Goal: Task Accomplishment & Management: Use online tool/utility

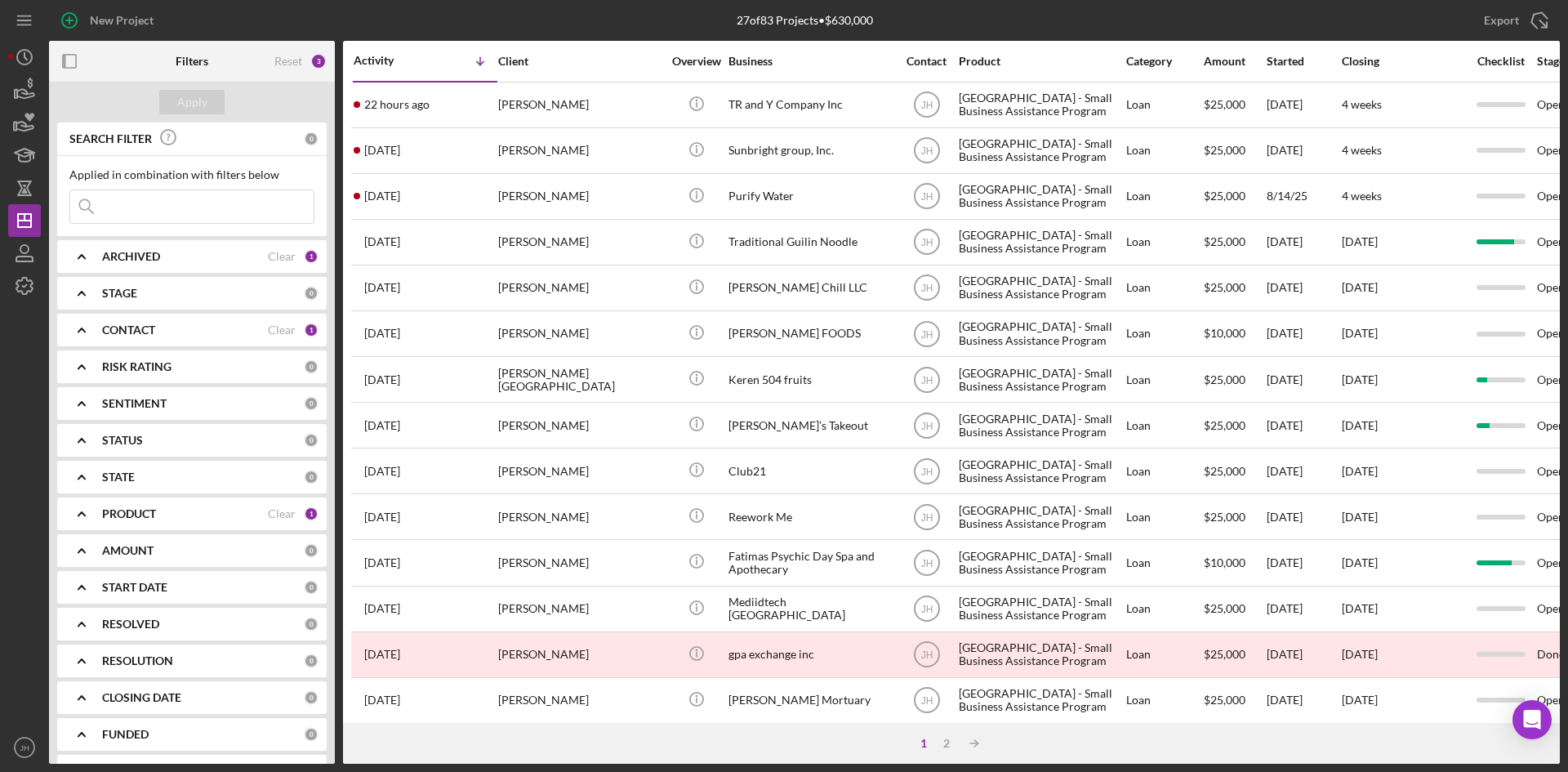
click at [156, 516] on b "PRODUCT" at bounding box center [128, 513] width 54 height 13
click at [116, 718] on label "[GEOGRAPHIC_DATA] - Small Business Assistance Program" at bounding box center [204, 711] width 219 height 17
click at [86, 718] on input "[GEOGRAPHIC_DATA] - Small Business Assistance Program" at bounding box center [79, 711] width 16 height 17
checkbox input "false"
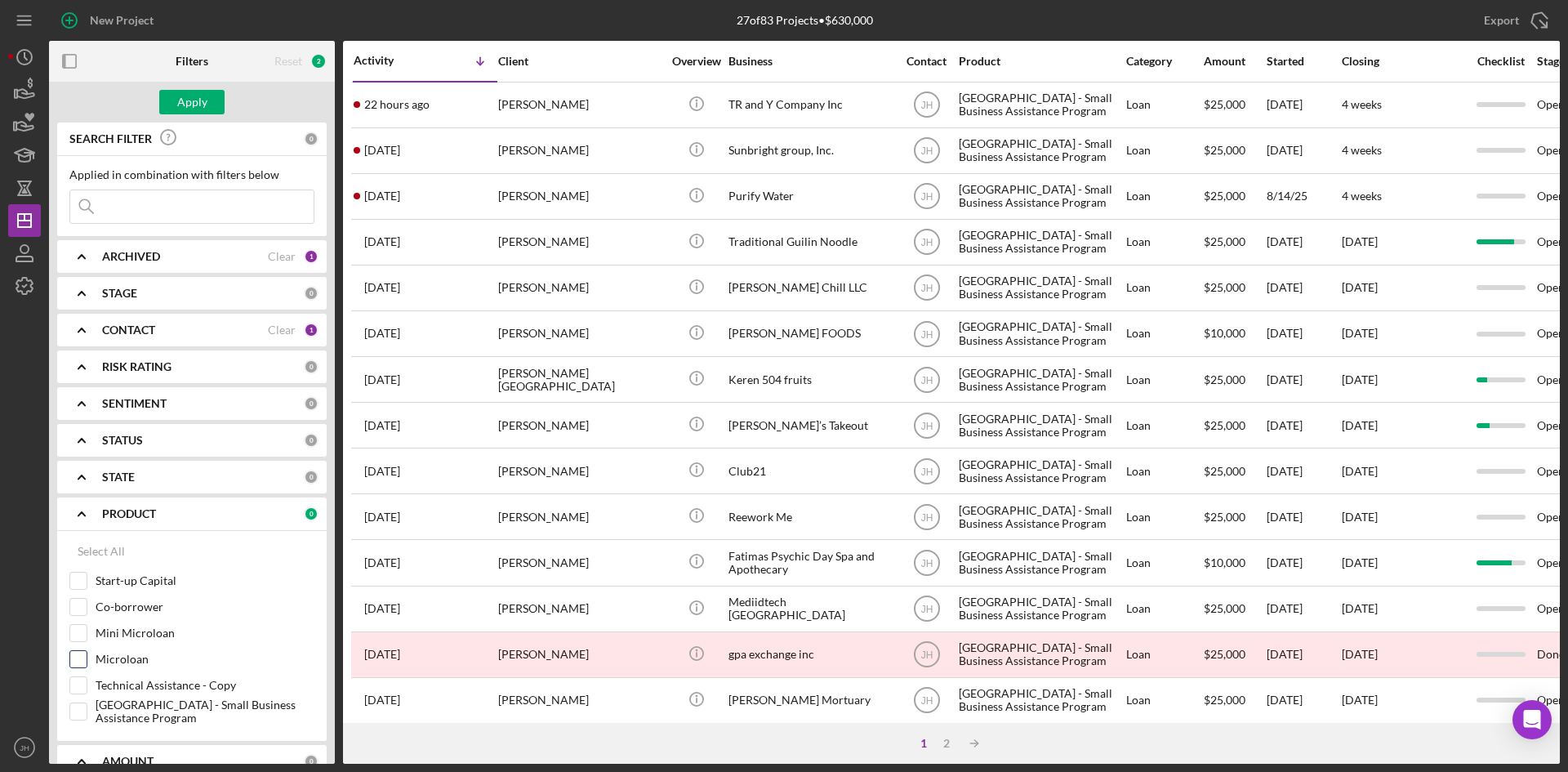
click at [124, 666] on label "Microloan" at bounding box center [204, 659] width 219 height 17
click at [86, 666] on input "Microloan" at bounding box center [79, 659] width 16 height 17
checkbox input "true"
click at [132, 638] on label "Mini Microloan" at bounding box center [204, 634] width 219 height 17
click at [86, 638] on input "Mini Microloan" at bounding box center [79, 634] width 16 height 17
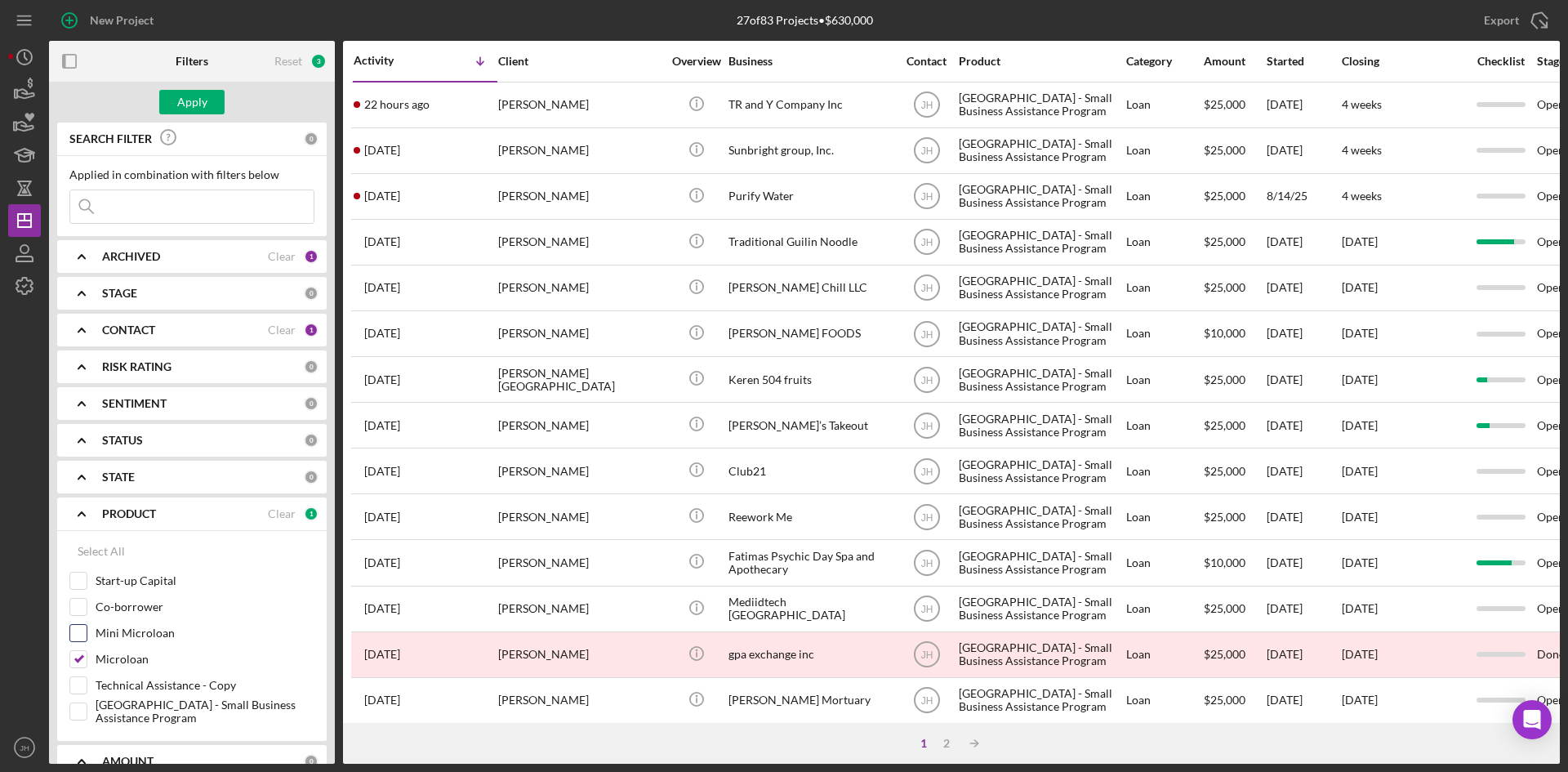
checkbox input "true"
click at [157, 581] on label "Start-up Capital" at bounding box center [204, 581] width 219 height 17
click at [86, 581] on input "Start-up Capital" at bounding box center [79, 581] width 16 height 17
checkbox input "true"
click at [211, 100] on button "Apply" at bounding box center [192, 102] width 65 height 25
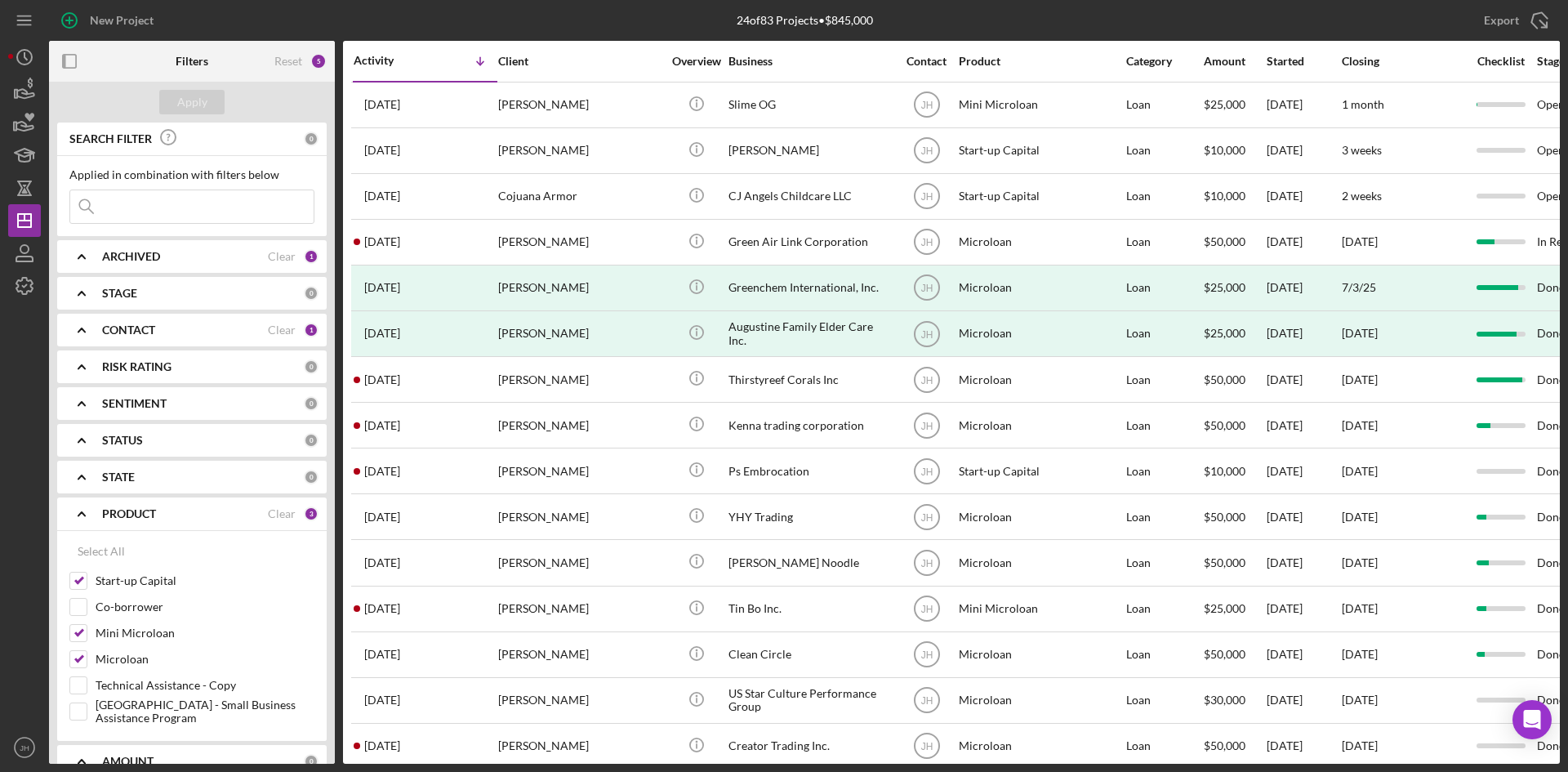
click at [136, 298] on b "STAGE" at bounding box center [119, 293] width 35 height 13
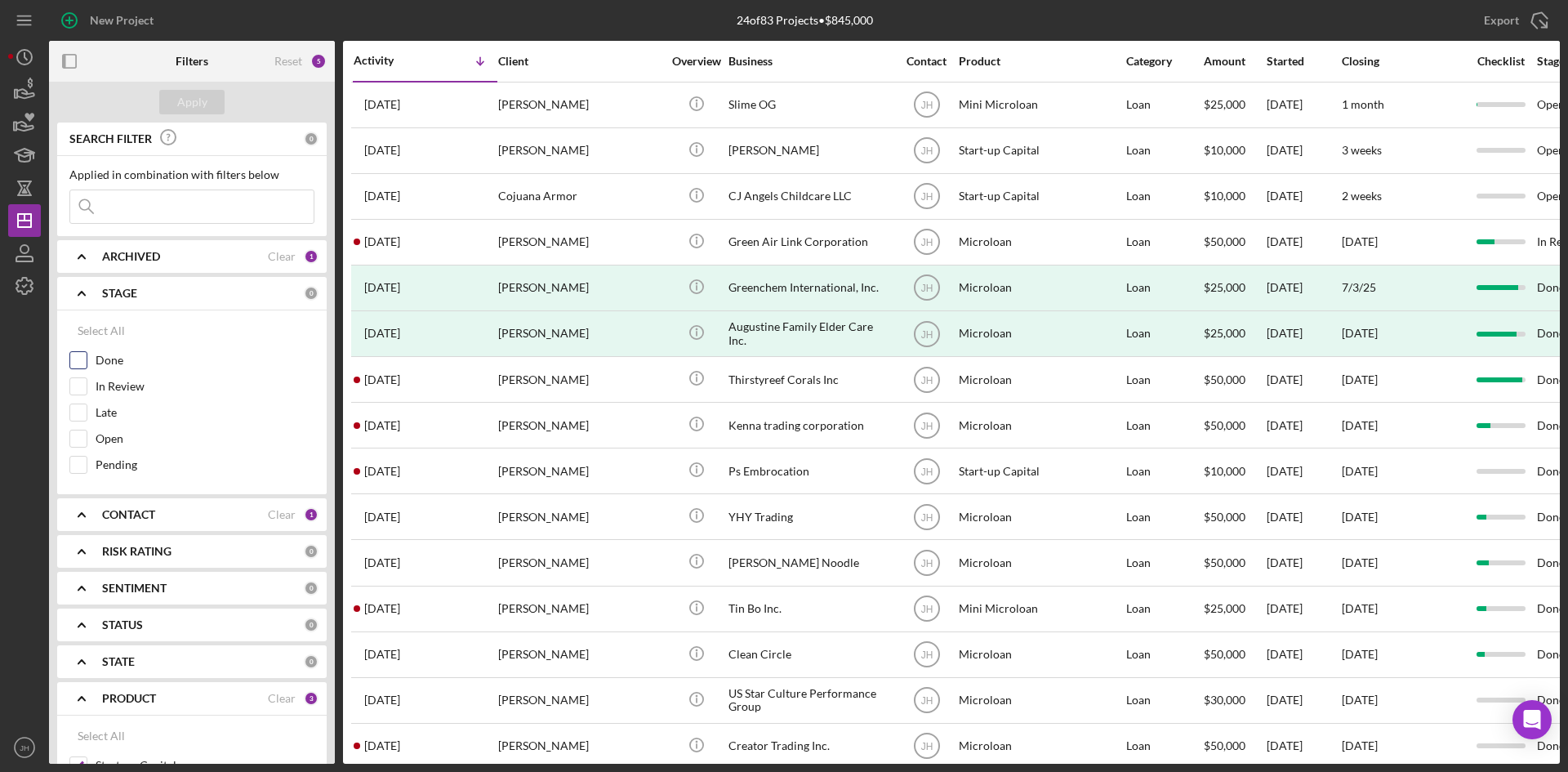
click at [102, 356] on label "Done" at bounding box center [204, 360] width 219 height 17
click at [86, 356] on input "Done" at bounding box center [79, 360] width 16 height 17
click at [79, 364] on input "Done" at bounding box center [79, 360] width 16 height 17
checkbox input "false"
click at [79, 439] on input "Open" at bounding box center [79, 439] width 16 height 17
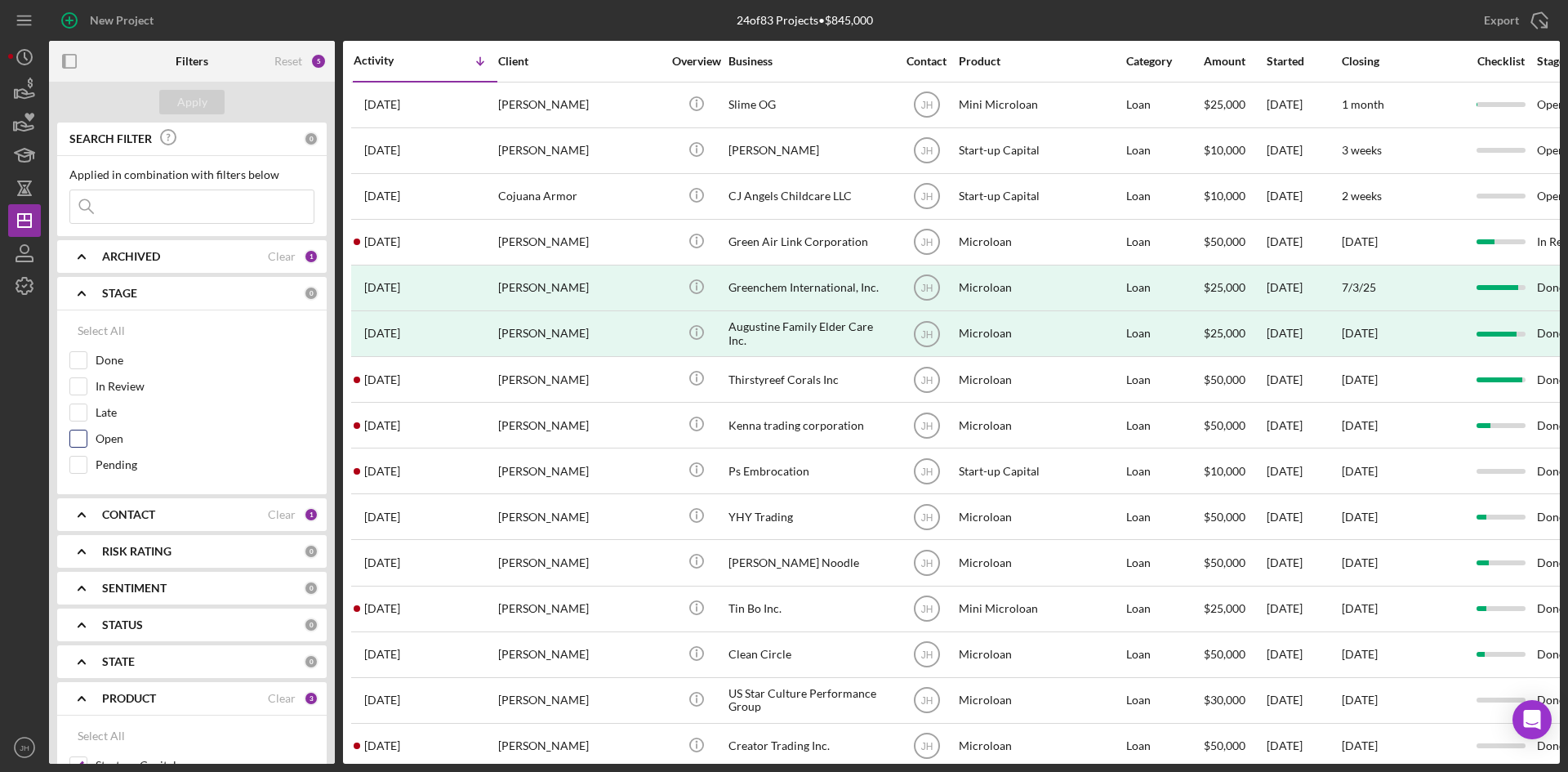
checkbox input "true"
click at [186, 99] on div "Apply" at bounding box center [192, 102] width 30 height 25
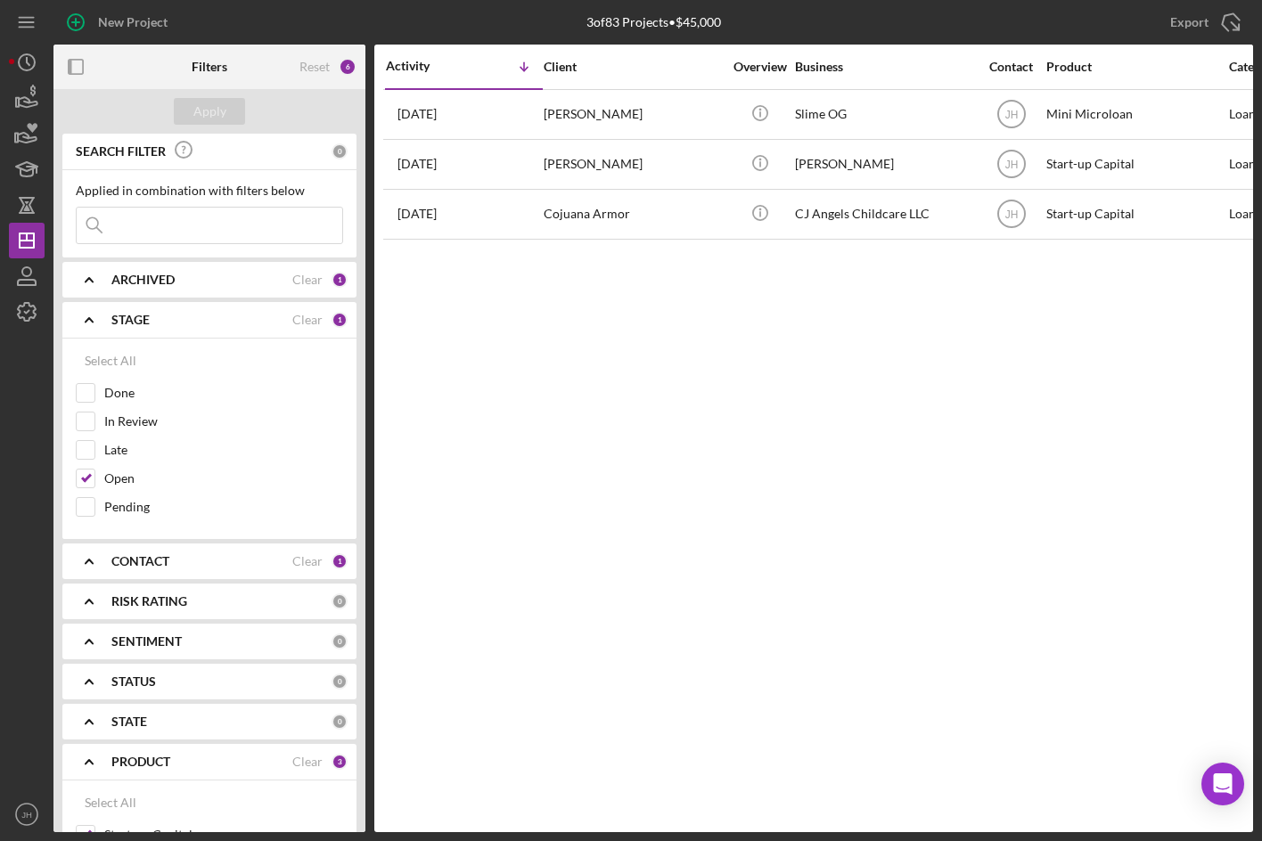
click at [822, 580] on div "Activity Icon/Table Sort Arrow Client Overview Business Contact Product Categor…" at bounding box center [813, 439] width 879 height 788
click at [86, 58] on icon "button" at bounding box center [76, 67] width 40 height 40
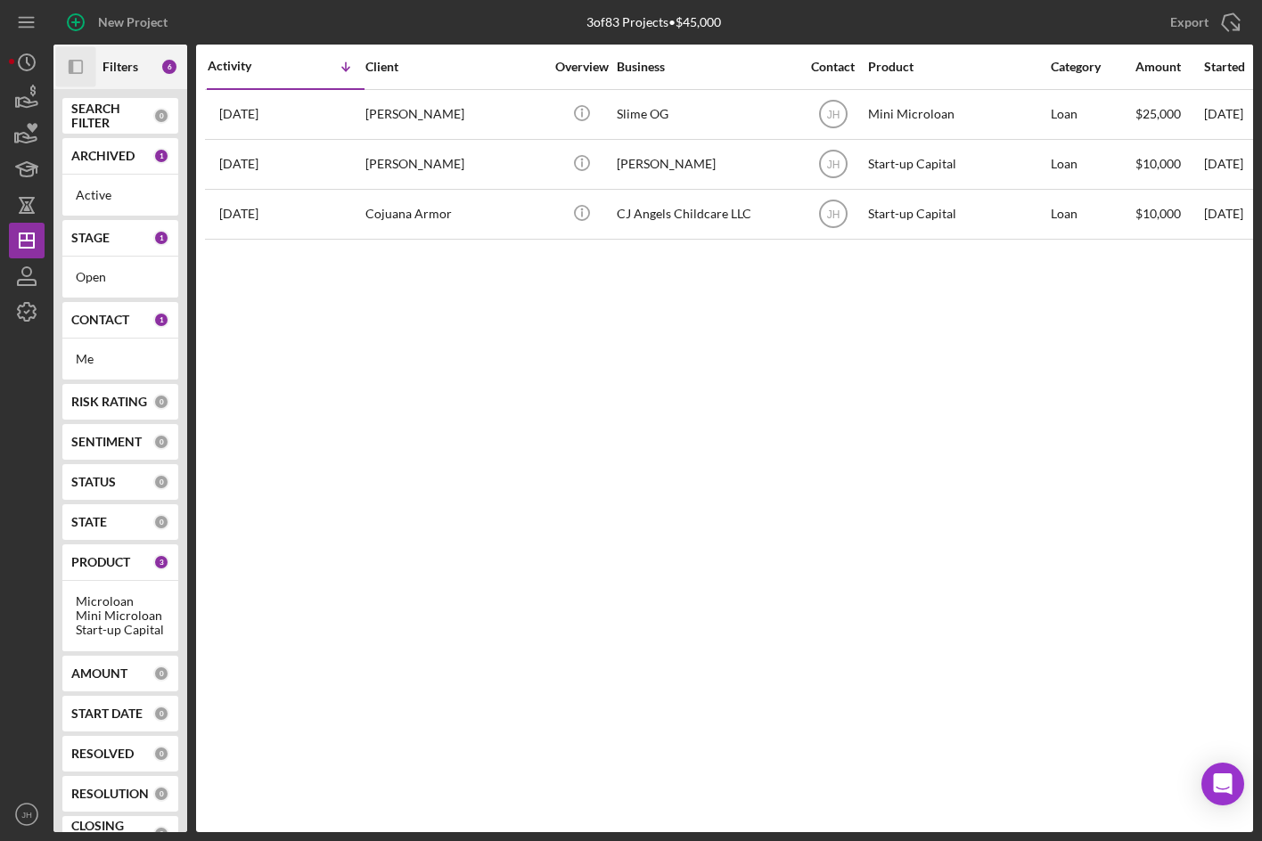
click at [765, 473] on div "Activity Icon/Table Sort Arrow Client Overview Business Contact Product Categor…" at bounding box center [724, 439] width 1057 height 788
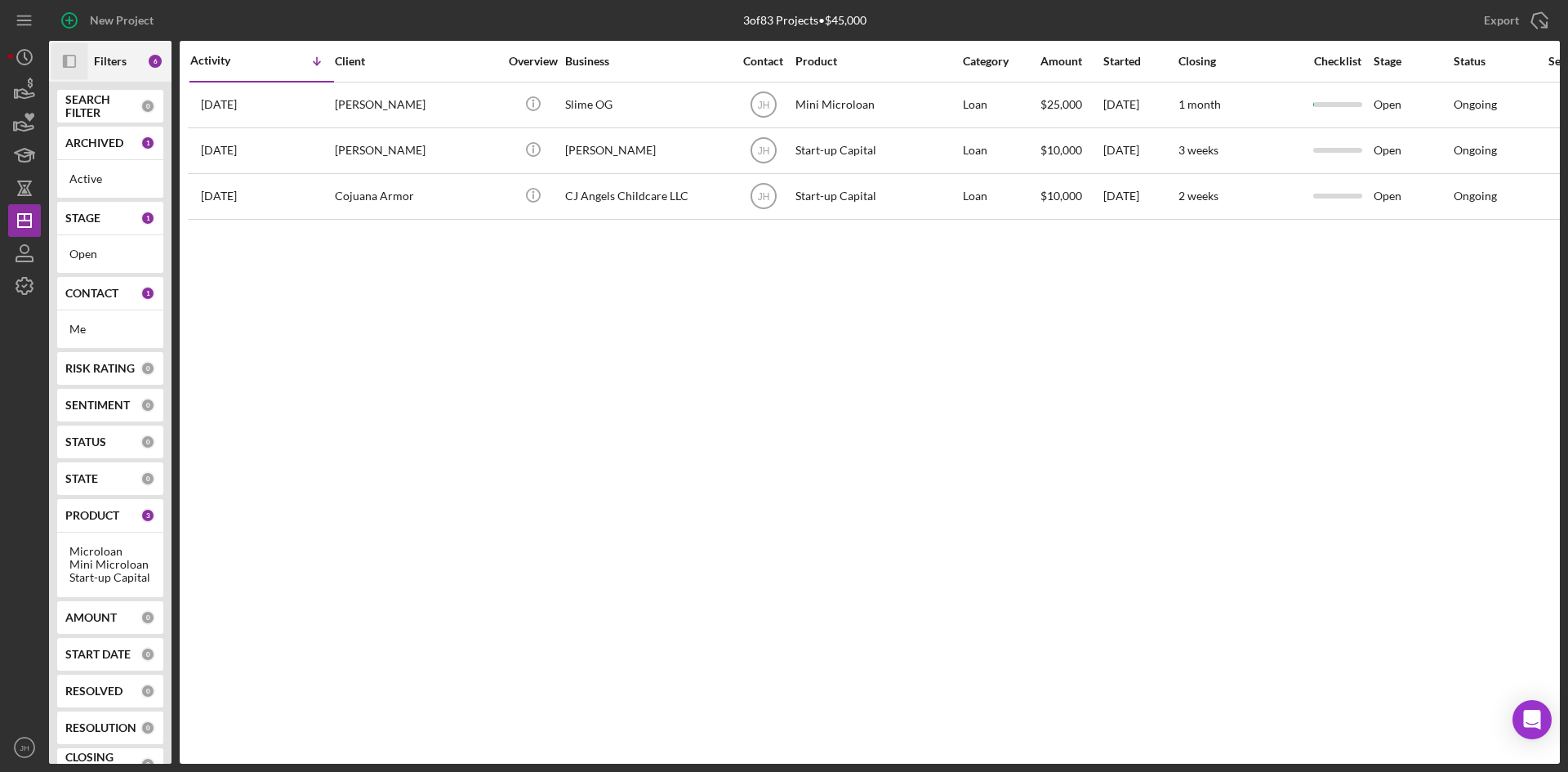
click at [96, 143] on b "ARCHIVED" at bounding box center [93, 143] width 58 height 13
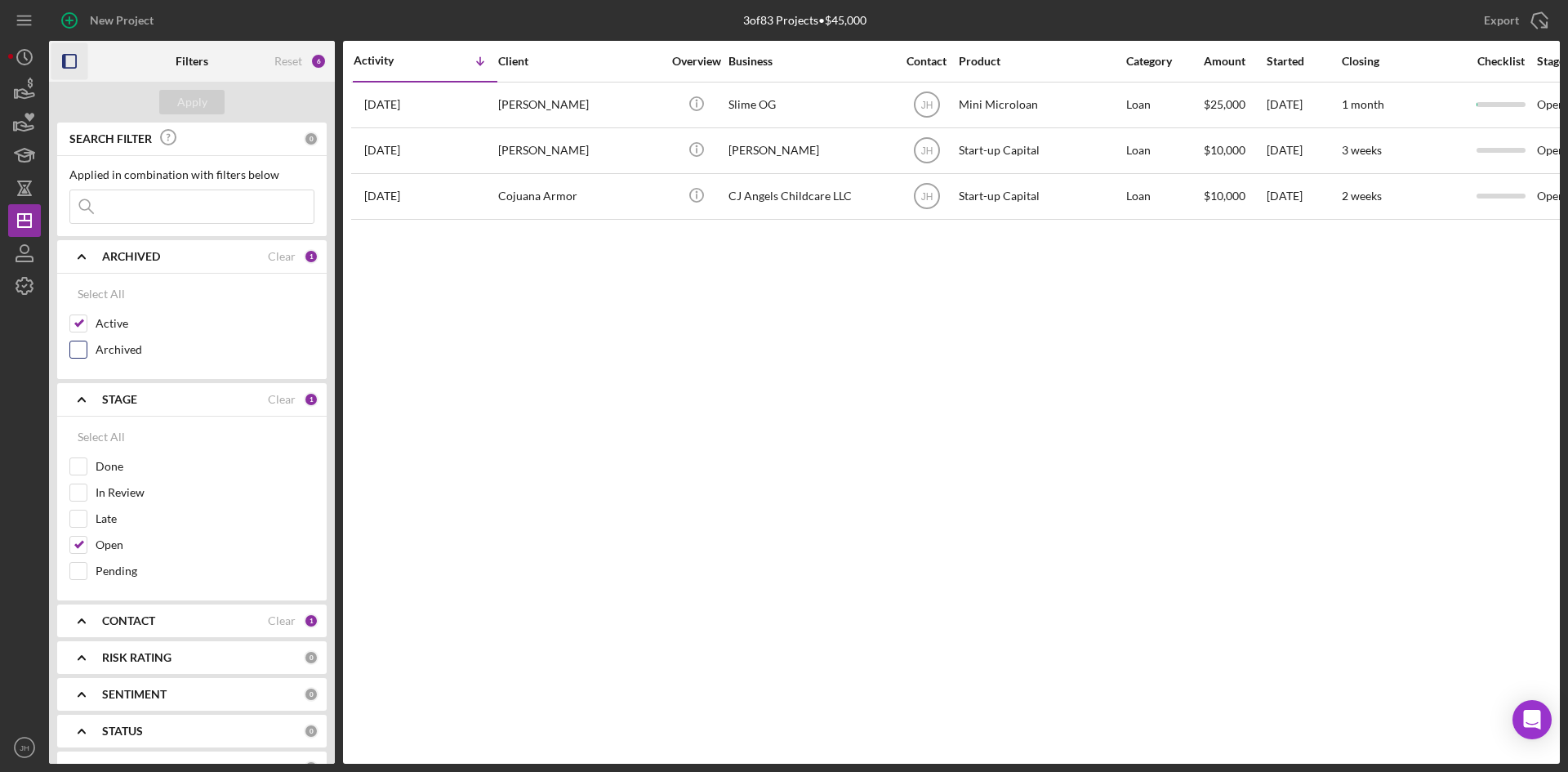
click at [80, 353] on input "Archived" at bounding box center [79, 349] width 16 height 17
checkbox input "true"
click at [79, 320] on input "Active" at bounding box center [79, 324] width 16 height 17
checkbox input "false"
click at [177, 98] on div "Apply" at bounding box center [192, 102] width 30 height 25
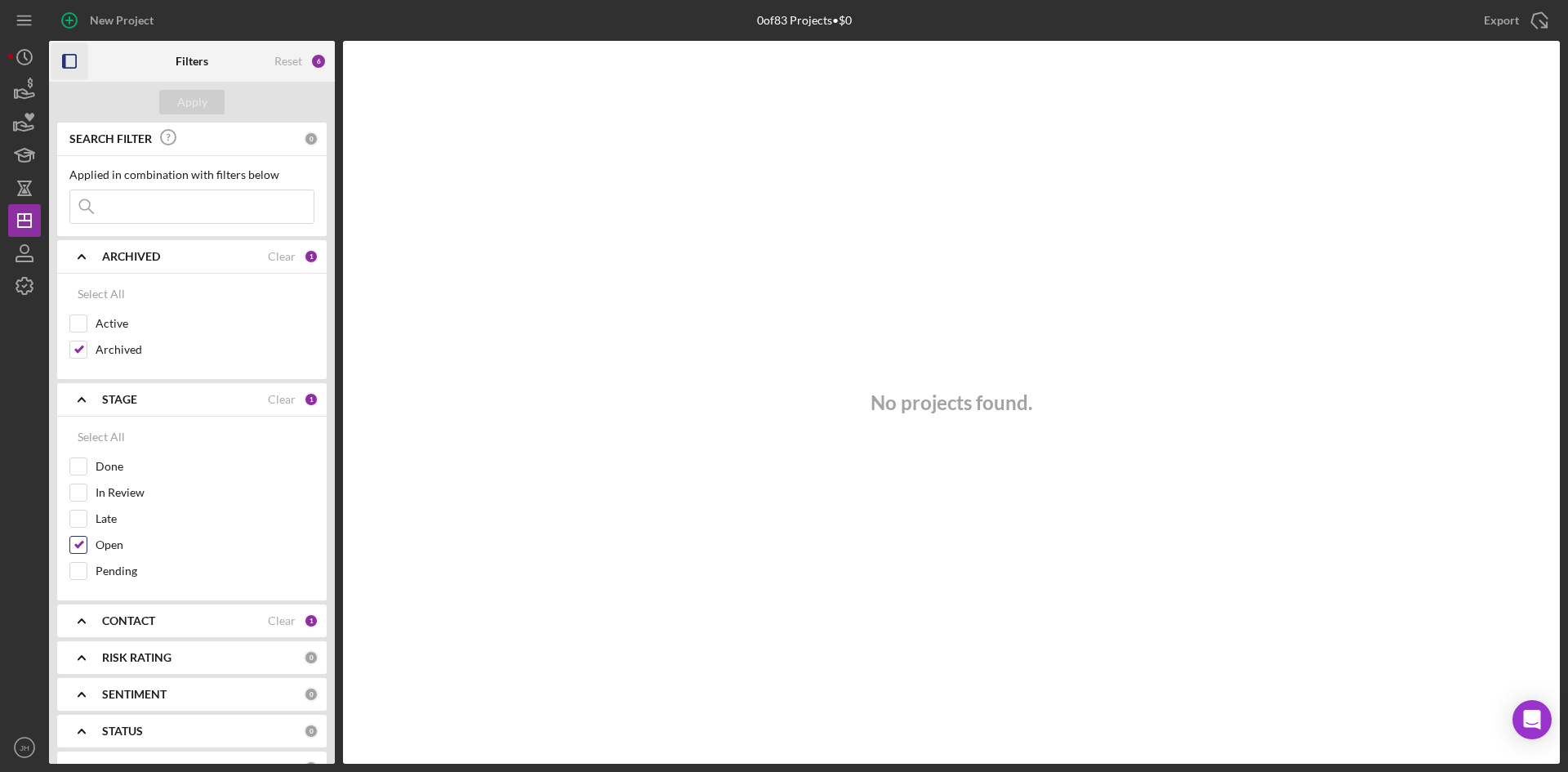
click at [83, 544] on input "Open" at bounding box center [79, 545] width 16 height 17
checkbox input "false"
click at [184, 94] on div "Apply" at bounding box center [192, 102] width 30 height 25
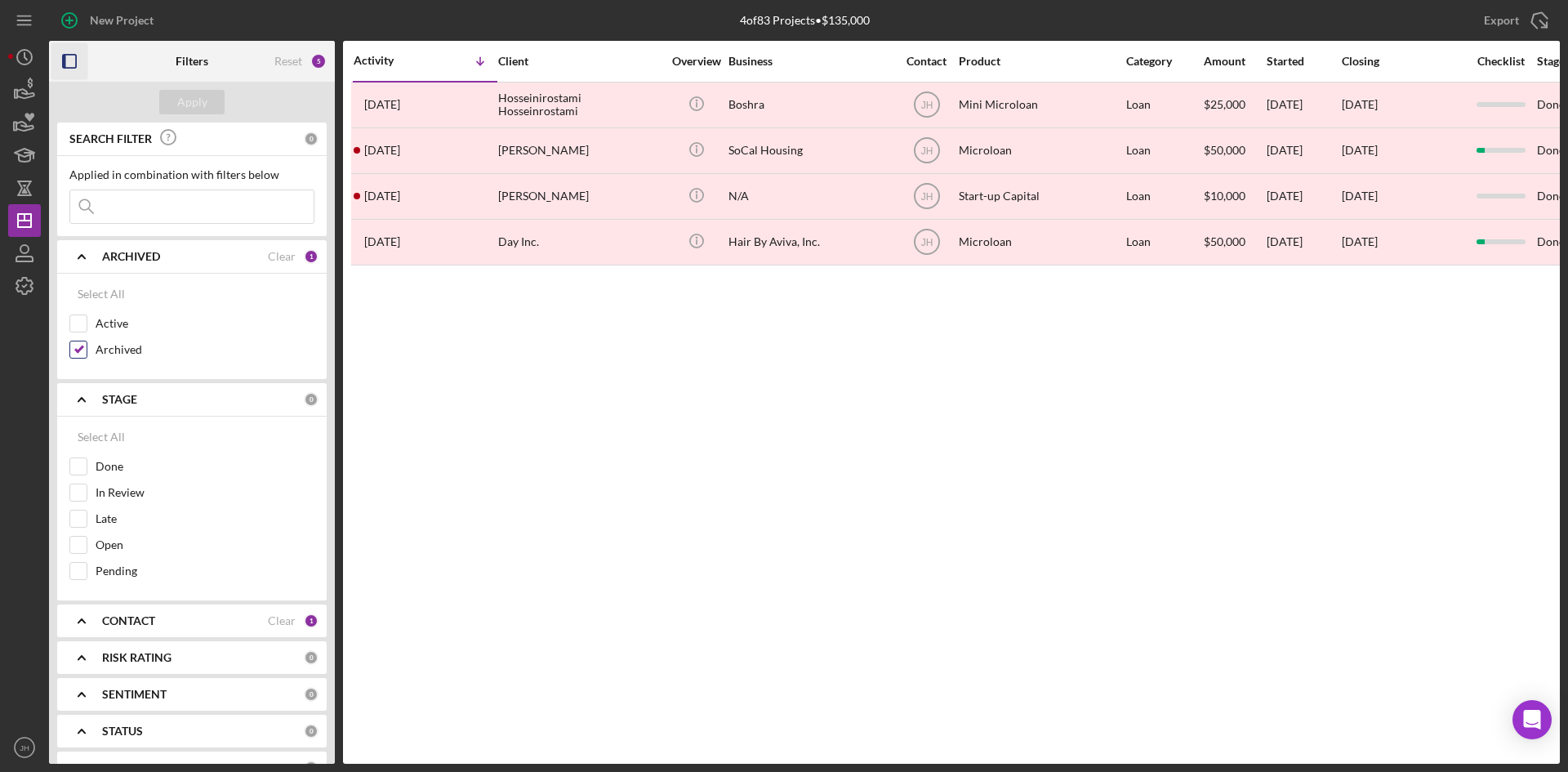
click at [110, 351] on label "Archived" at bounding box center [204, 349] width 219 height 17
click at [86, 351] on input "Archived" at bounding box center [79, 349] width 16 height 17
checkbox input "false"
click at [187, 614] on div "CONTACT" at bounding box center [184, 621] width 166 height 13
click at [107, 689] on label "Me" at bounding box center [204, 688] width 219 height 17
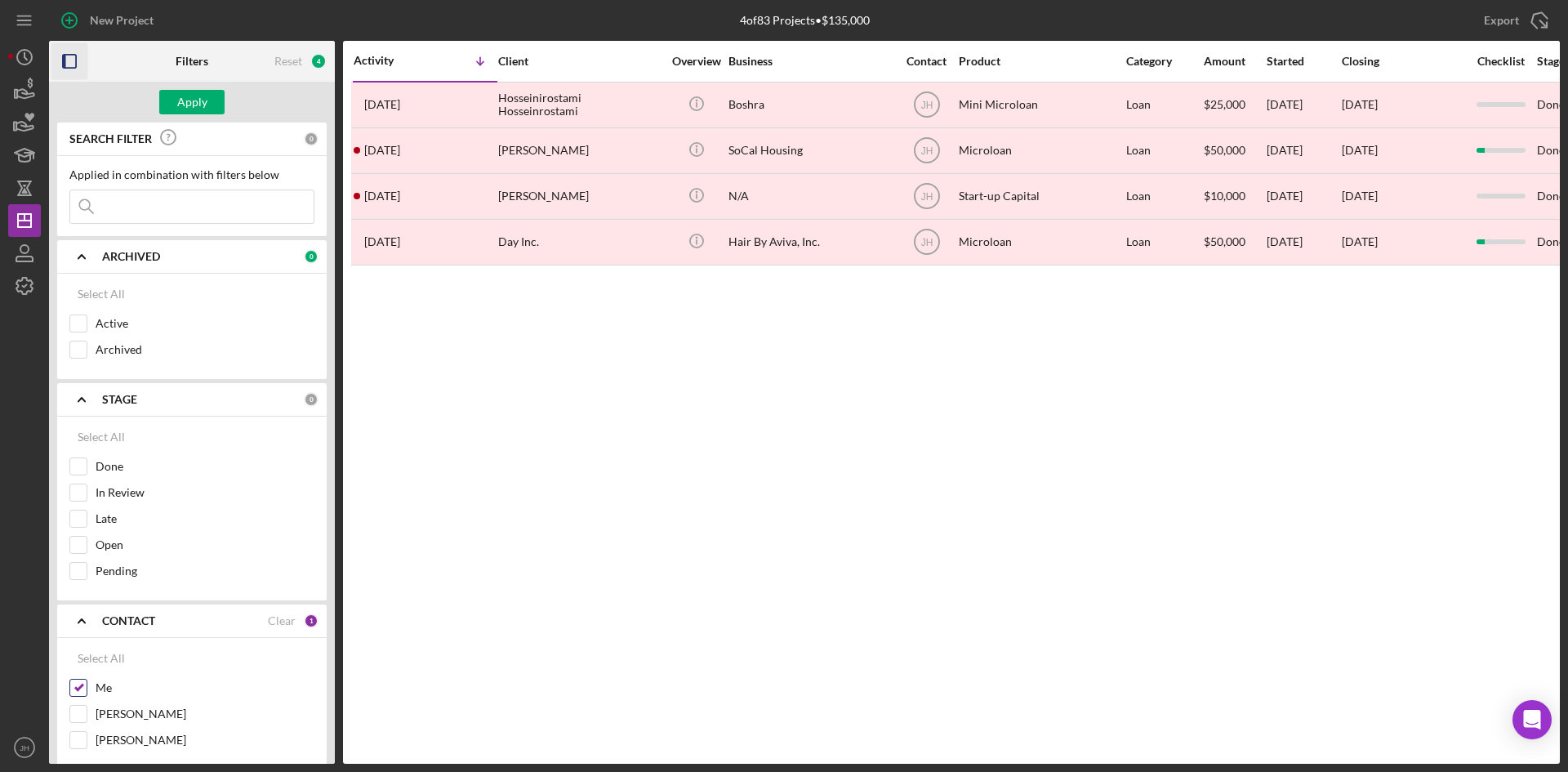
click at [86, 689] on input "Me" at bounding box center [79, 688] width 16 height 17
checkbox input "false"
click at [191, 97] on div "Apply" at bounding box center [192, 102] width 30 height 25
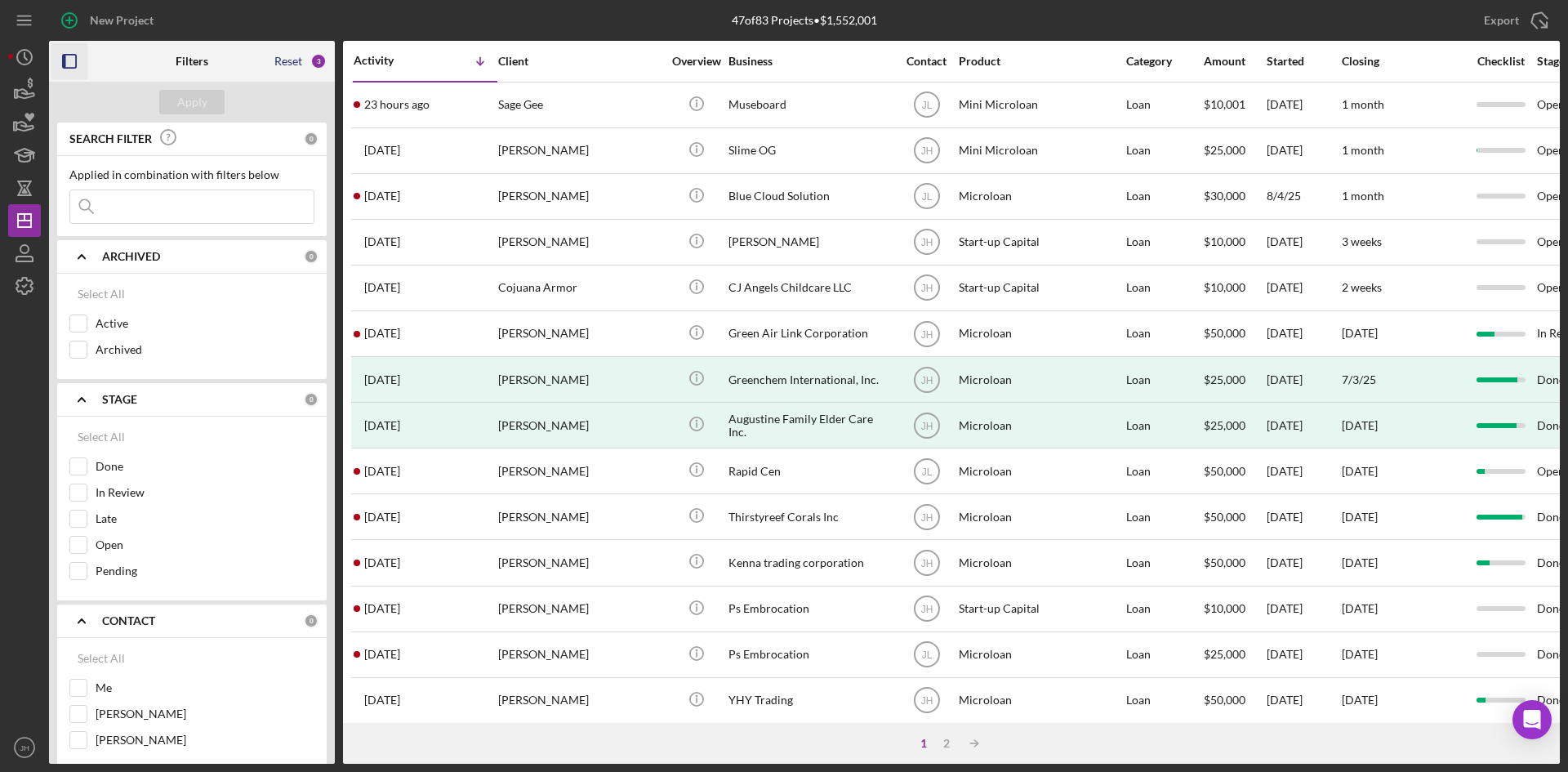
click at [277, 55] on div "Reset" at bounding box center [288, 61] width 27 height 13
checkbox input "false"
checkbox input "true"
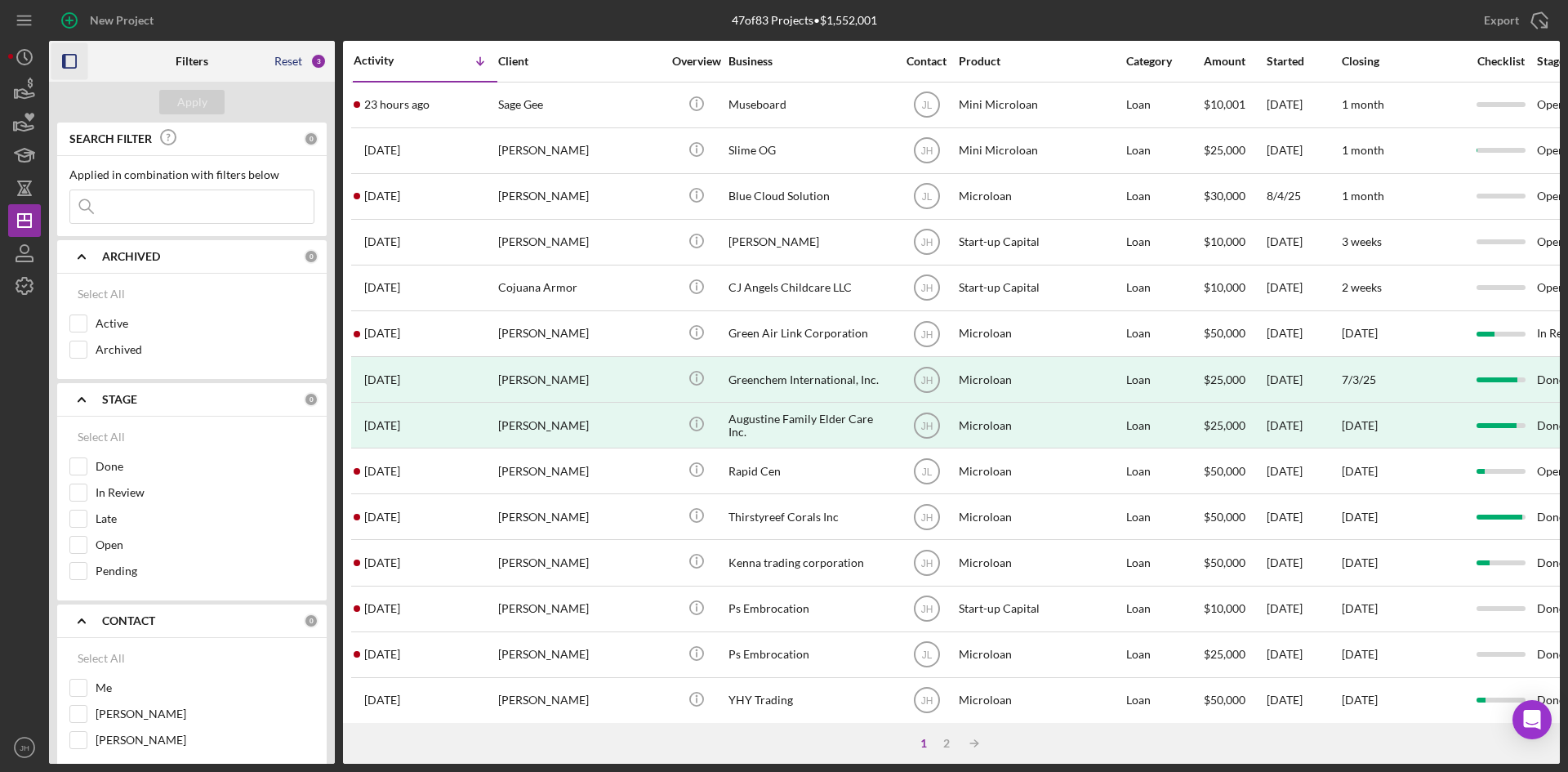
checkbox input "true"
click at [150, 109] on div "Apply" at bounding box center [192, 102] width 286 height 41
drag, startPoint x: 164, startPoint y: 107, endPoint x: 184, endPoint y: 101, distance: 20.9
click at [184, 101] on button "Apply" at bounding box center [192, 102] width 65 height 25
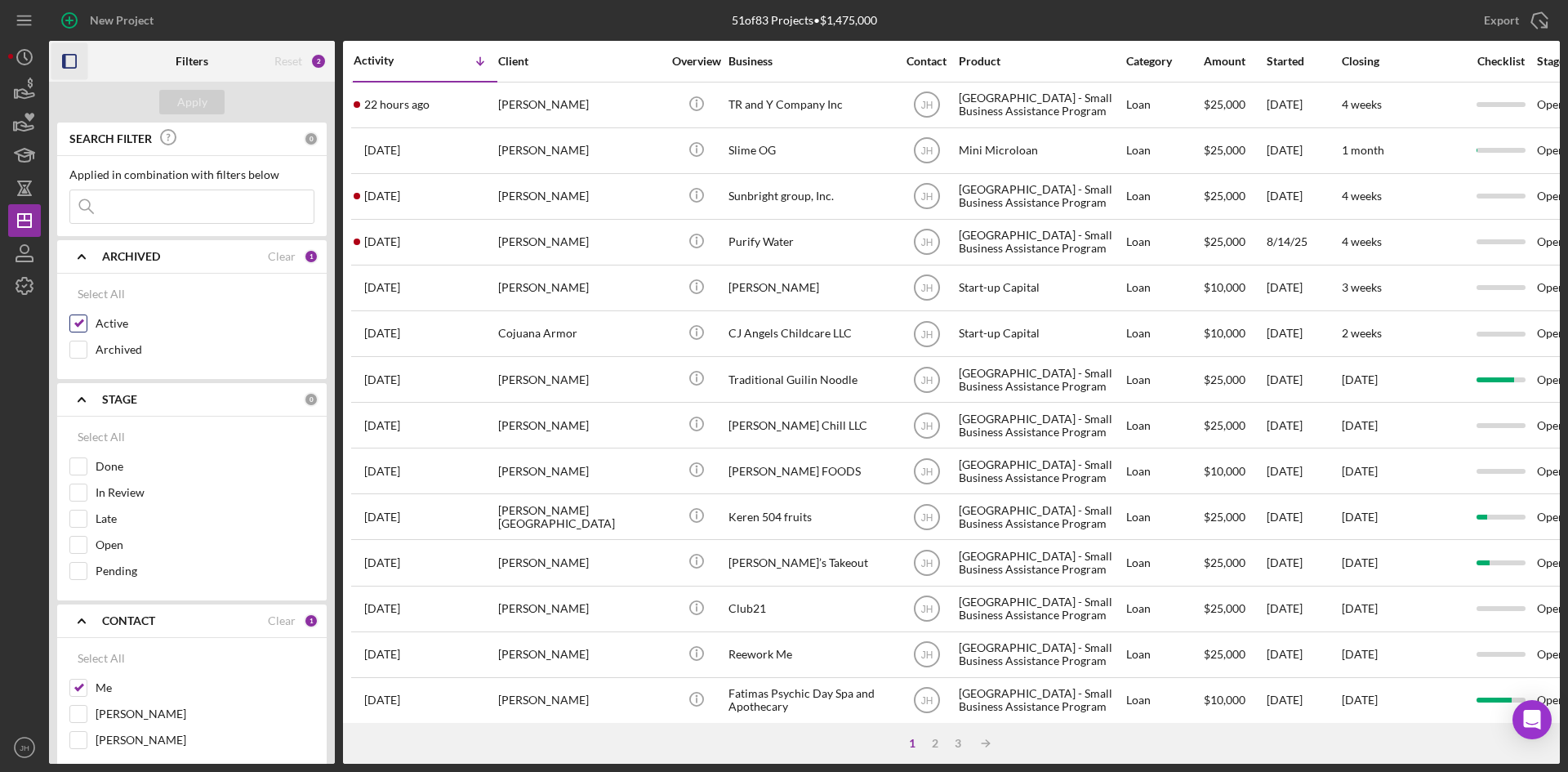
click at [93, 325] on div "Active" at bounding box center [192, 327] width 245 height 27
click at [77, 321] on input "Active" at bounding box center [79, 324] width 16 height 17
checkbox input "false"
click at [81, 683] on input "Me" at bounding box center [79, 688] width 16 height 17
checkbox input "false"
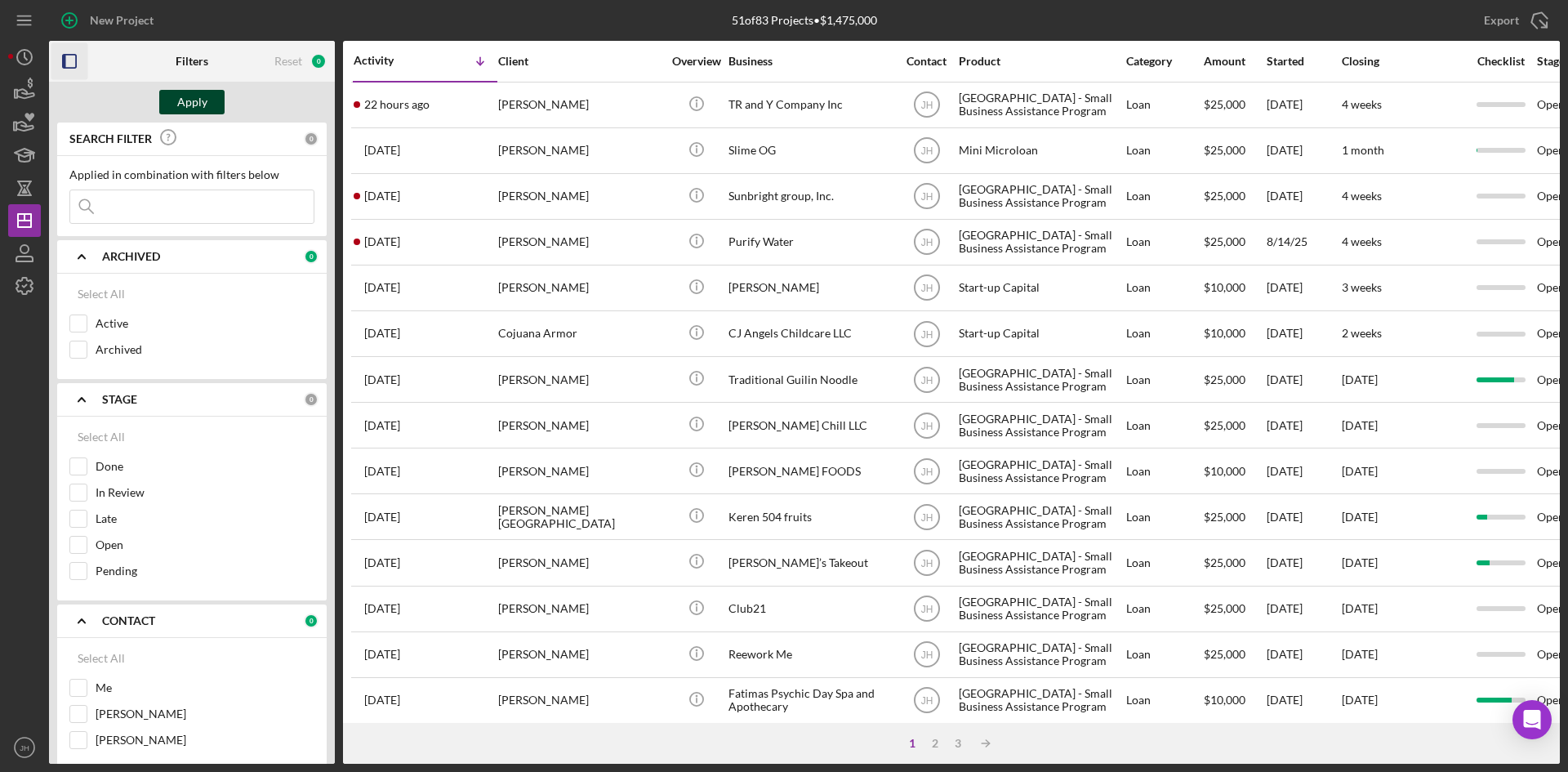
click at [197, 101] on div "Apply" at bounding box center [192, 102] width 30 height 25
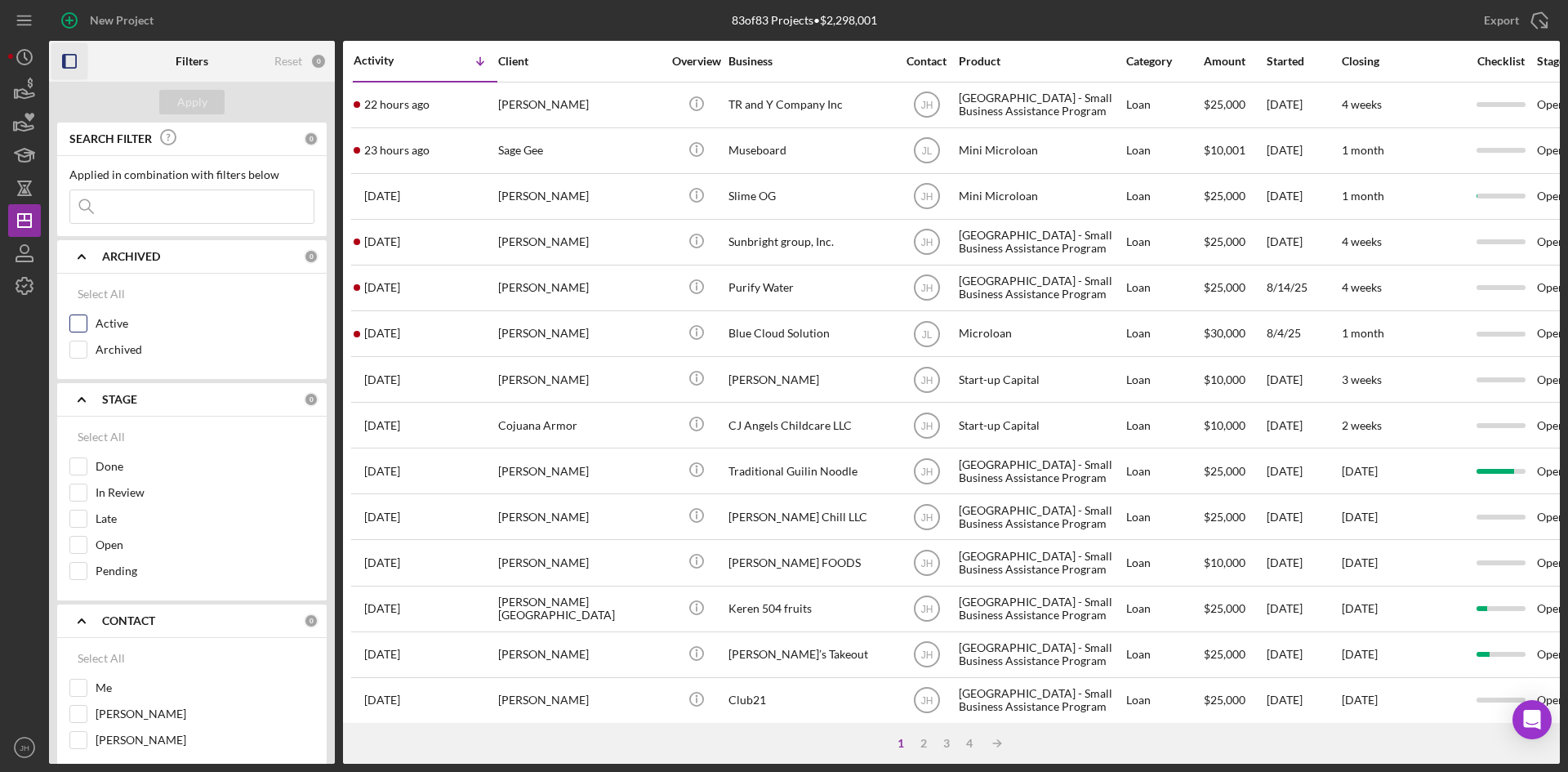
click at [86, 329] on input "Active" at bounding box center [79, 324] width 16 height 17
checkbox input "true"
click at [221, 98] on button "Apply" at bounding box center [192, 102] width 65 height 25
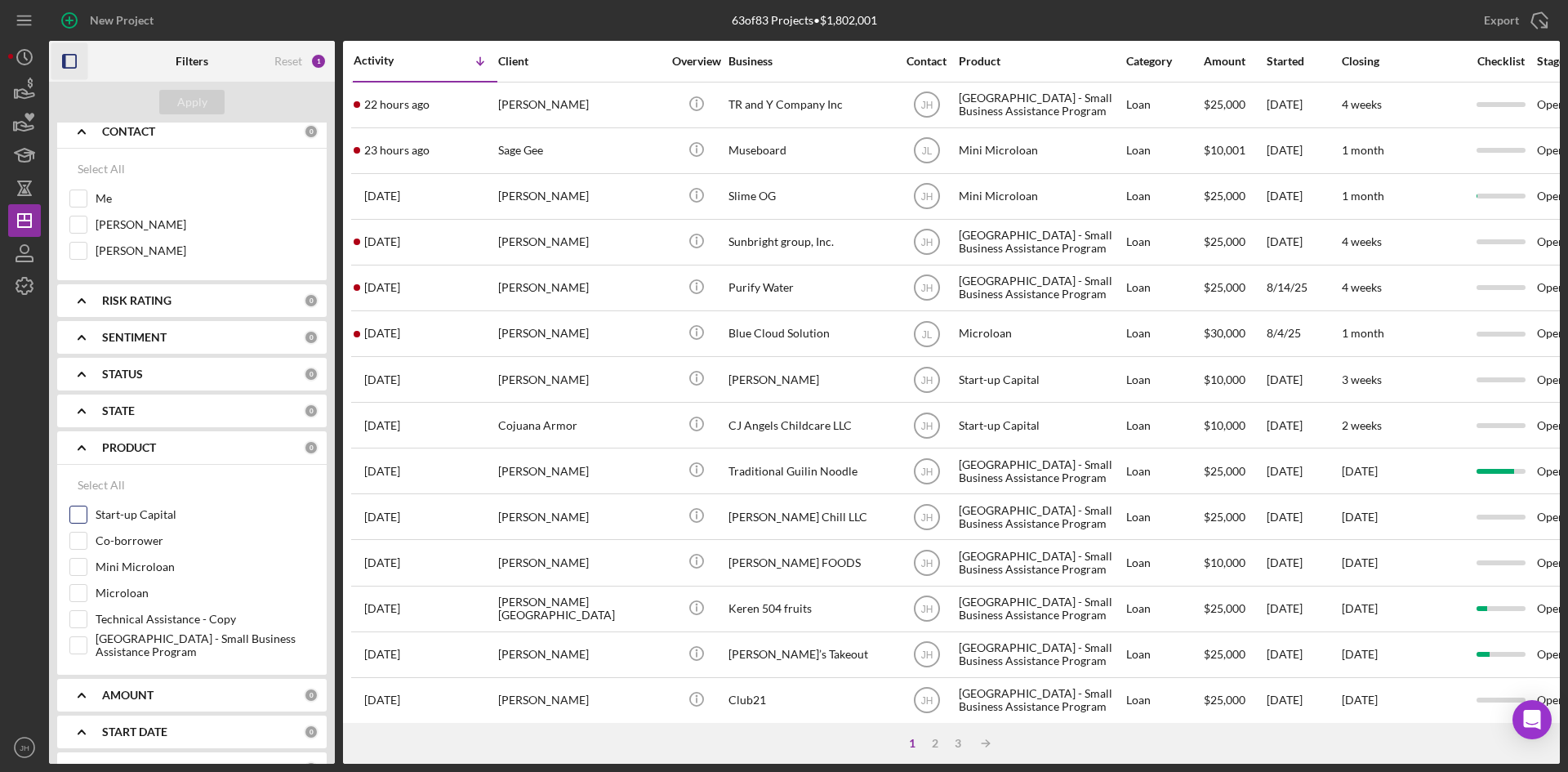
scroll to position [491, 0]
click at [131, 512] on label "Start-up Capital" at bounding box center [204, 514] width 219 height 17
click at [86, 512] on input "Start-up Capital" at bounding box center [79, 514] width 16 height 17
checkbox input "true"
click at [122, 564] on label "Mini Microloan" at bounding box center [204, 567] width 219 height 17
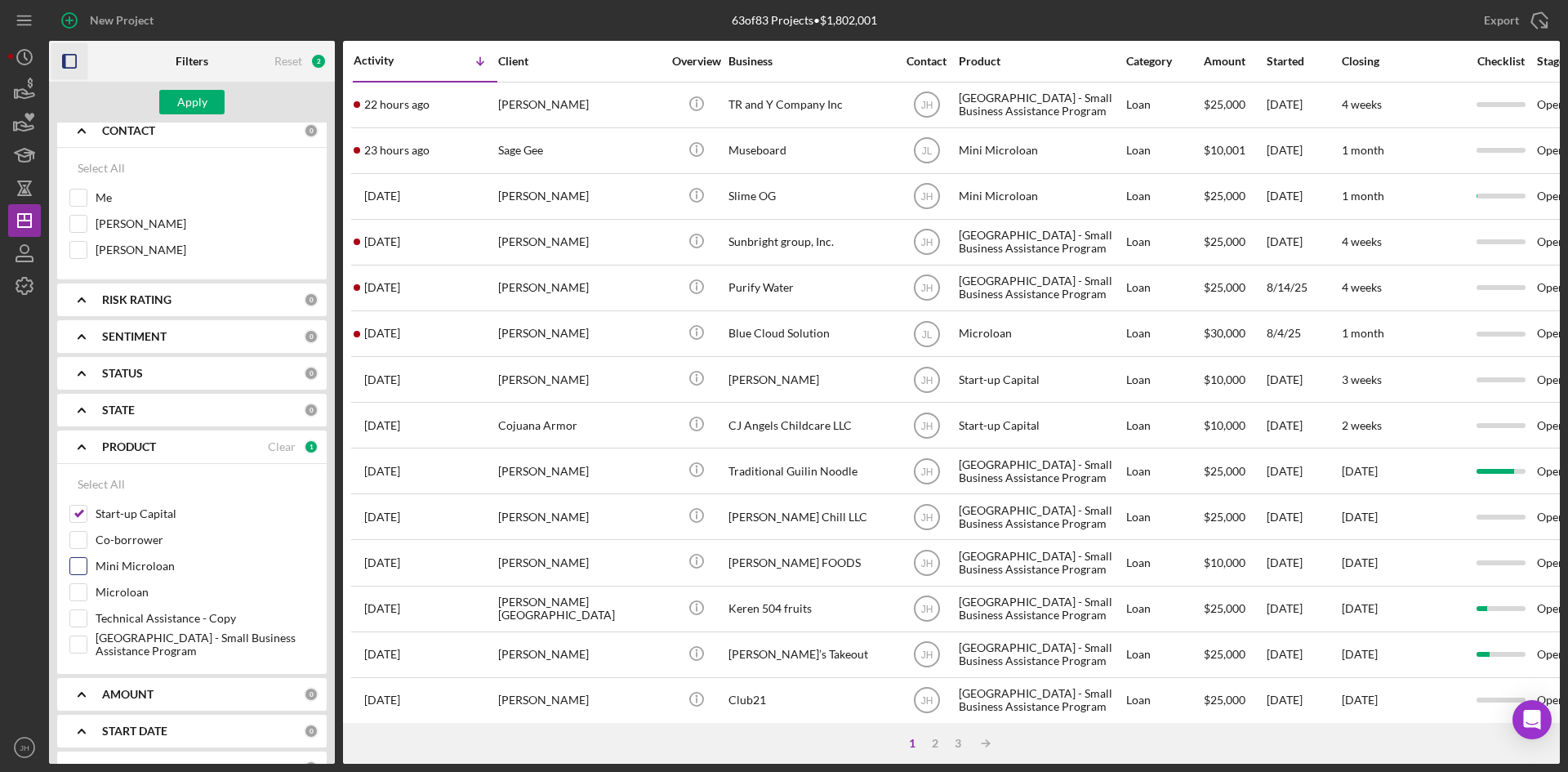
click at [86, 564] on input "Mini Microloan" at bounding box center [79, 567] width 16 height 17
checkbox input "true"
click at [115, 589] on label "Microloan" at bounding box center [204, 592] width 219 height 17
click at [86, 589] on input "Microloan" at bounding box center [79, 592] width 16 height 17
checkbox input "true"
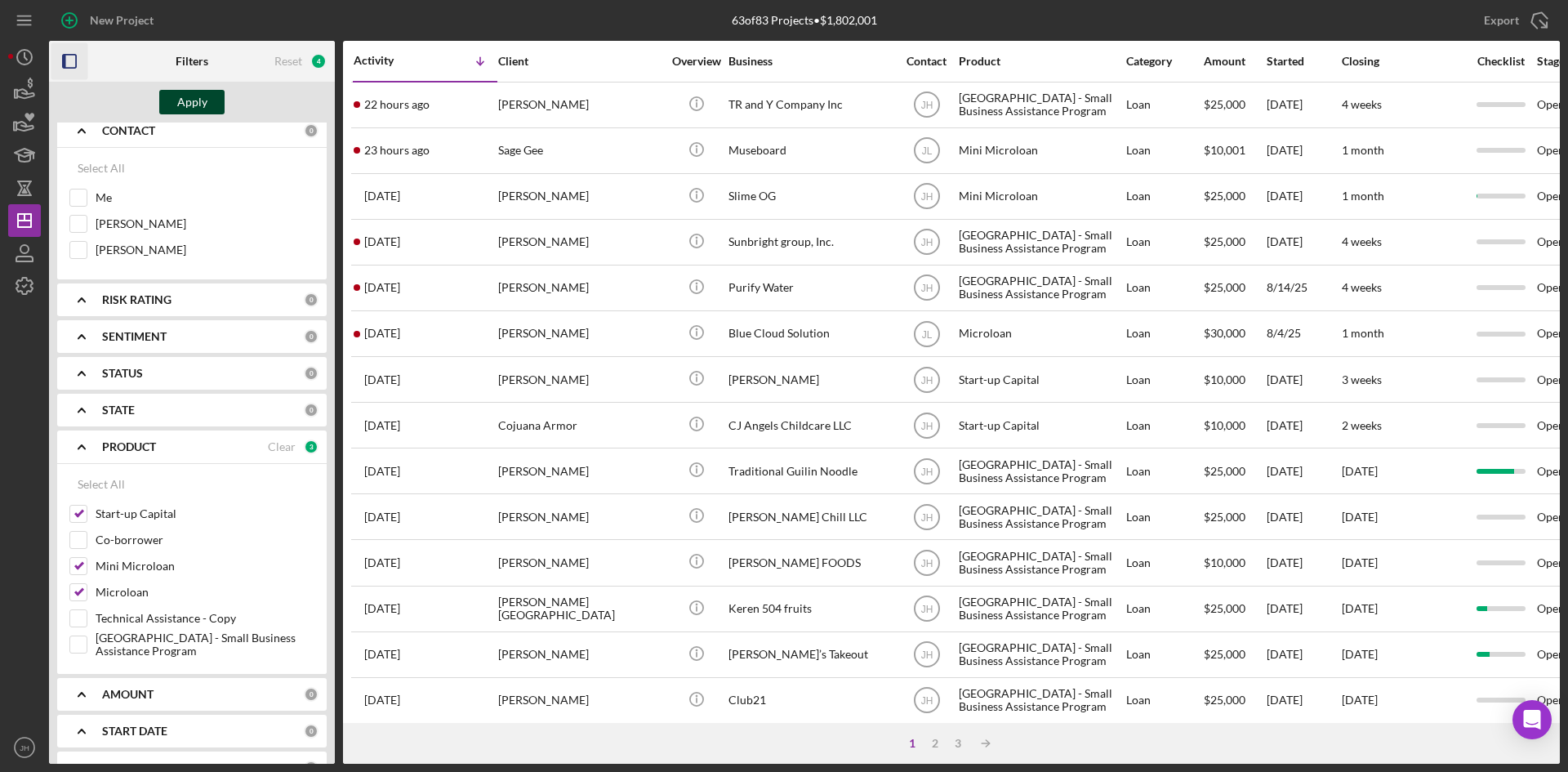
click at [183, 104] on div "Apply" at bounding box center [192, 102] width 30 height 25
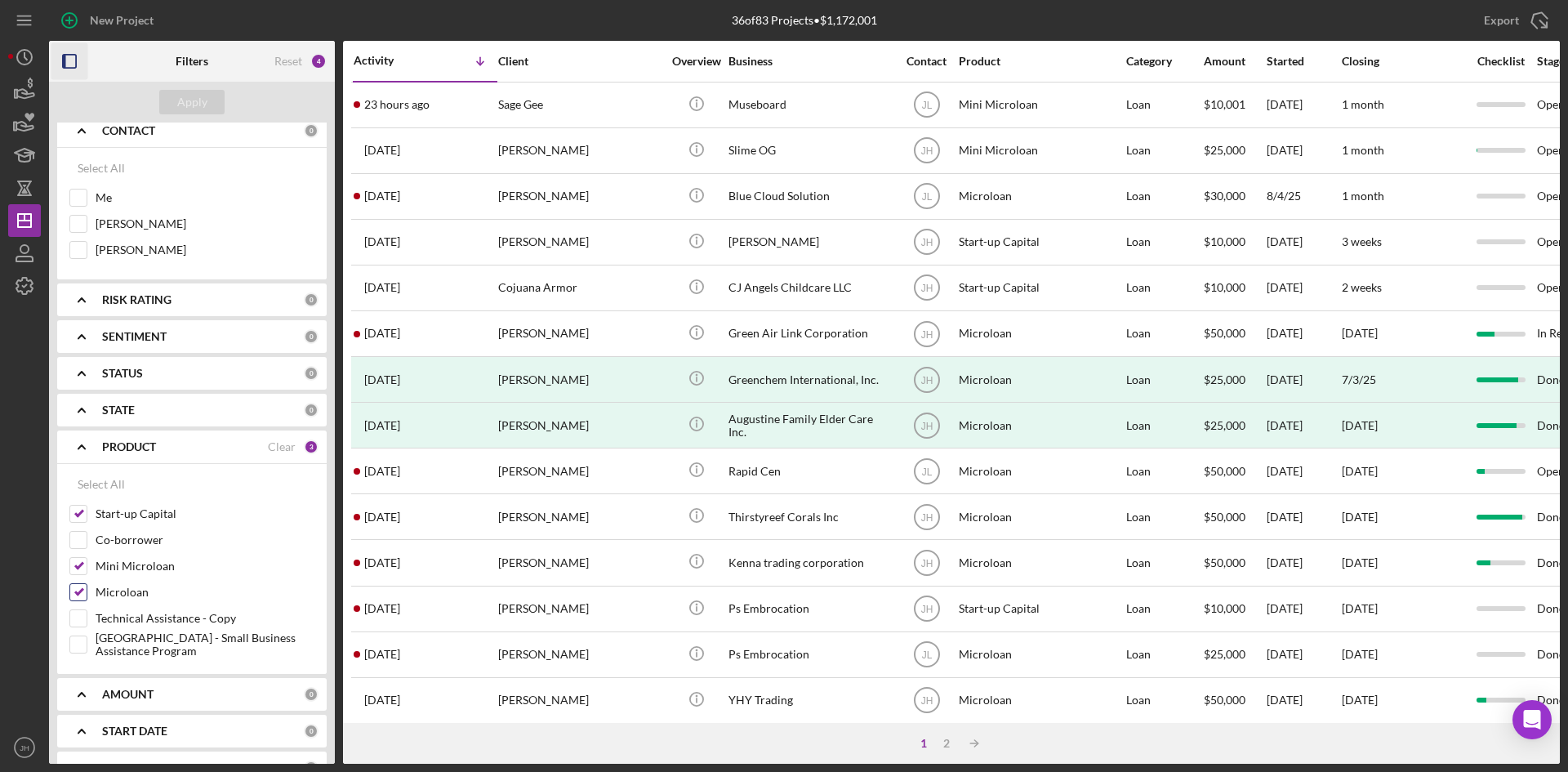
click at [89, 590] on div "Microloan" at bounding box center [192, 596] width 245 height 27
click at [82, 570] on input "Mini Microloan" at bounding box center [79, 567] width 16 height 17
checkbox input "false"
click at [80, 589] on input "Microloan" at bounding box center [79, 592] width 16 height 17
checkbox input "false"
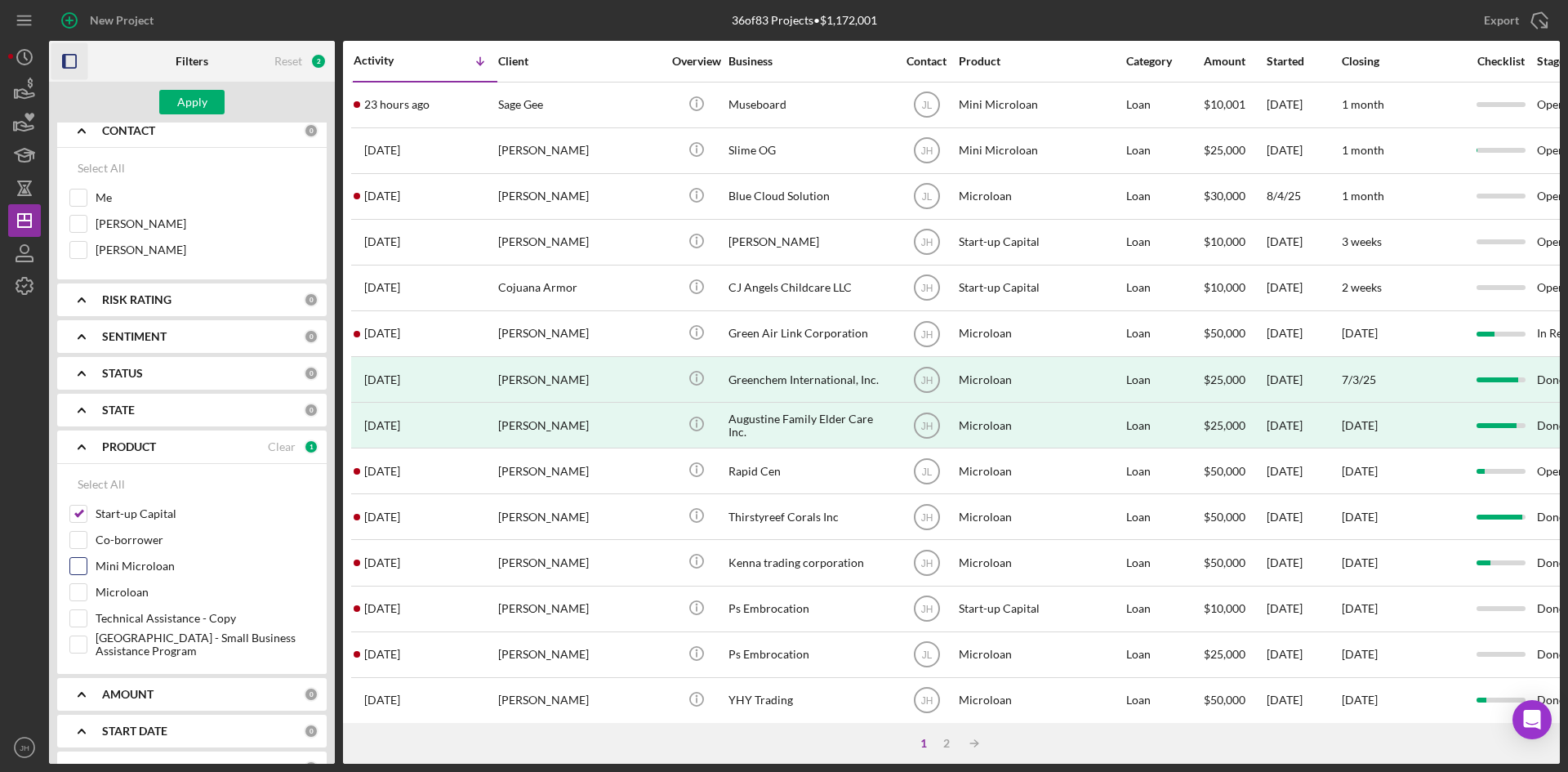
click at [84, 567] on input "Mini Microloan" at bounding box center [79, 567] width 16 height 17
checkbox input "true"
click at [81, 593] on input "Microloan" at bounding box center [79, 592] width 16 height 17
checkbox input "true"
click at [29, 483] on div at bounding box center [25, 517] width 33 height 429
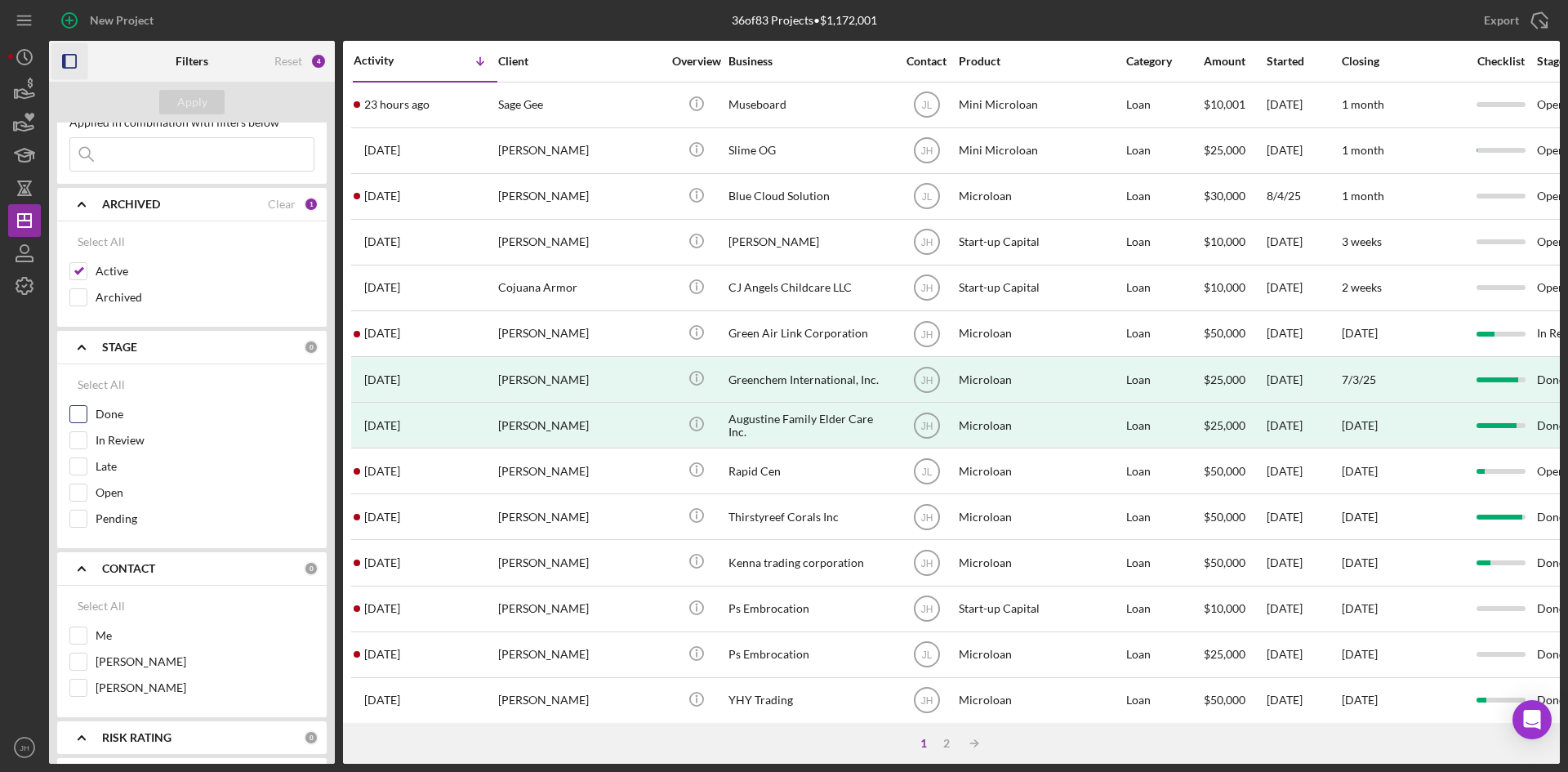
scroll to position [82, 0]
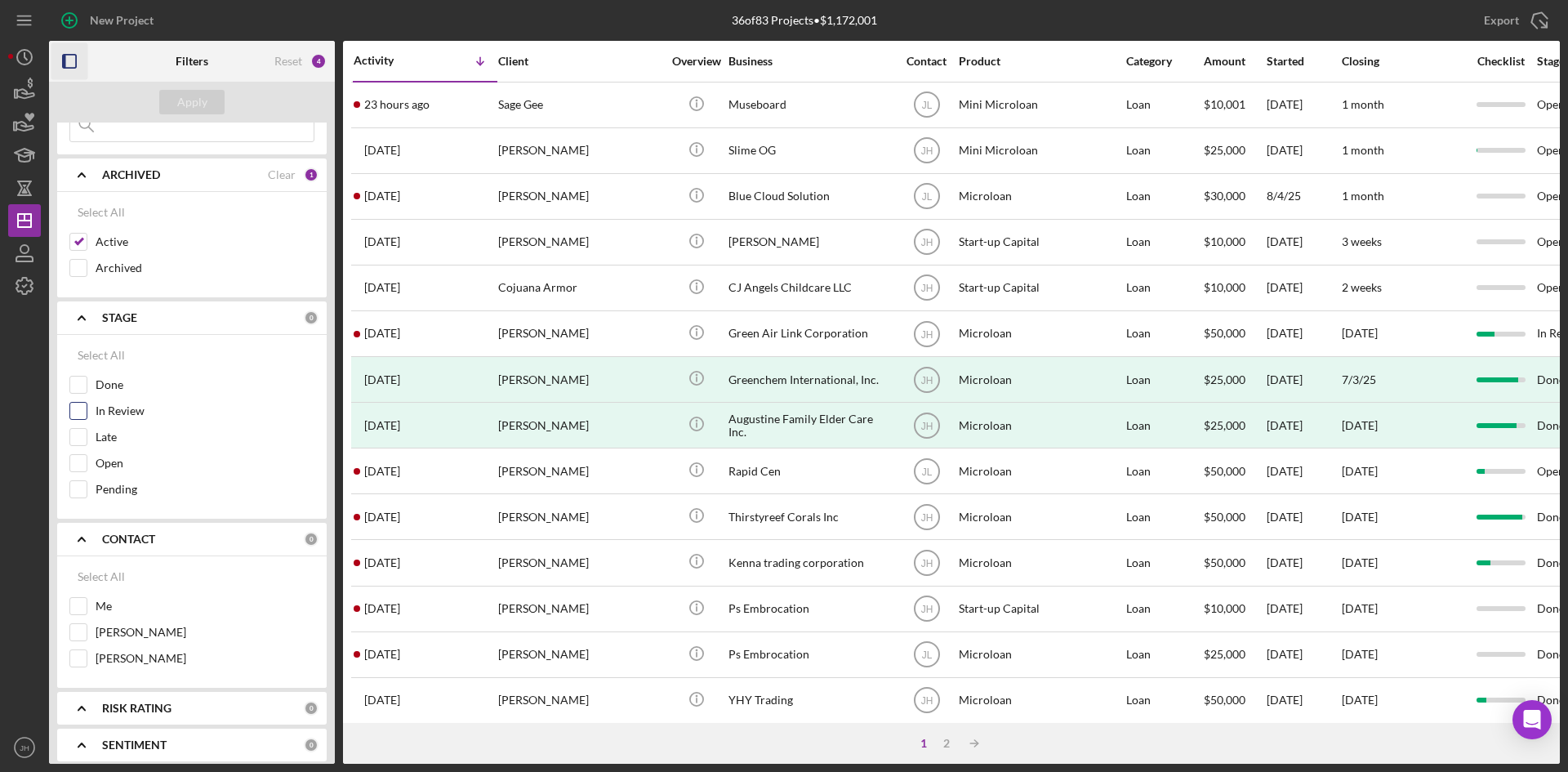
click at [80, 417] on input "In Review" at bounding box center [79, 411] width 16 height 17
checkbox input "true"
click at [74, 432] on input "Late" at bounding box center [79, 437] width 16 height 17
checkbox input "true"
click at [76, 457] on input "Open" at bounding box center [79, 463] width 16 height 17
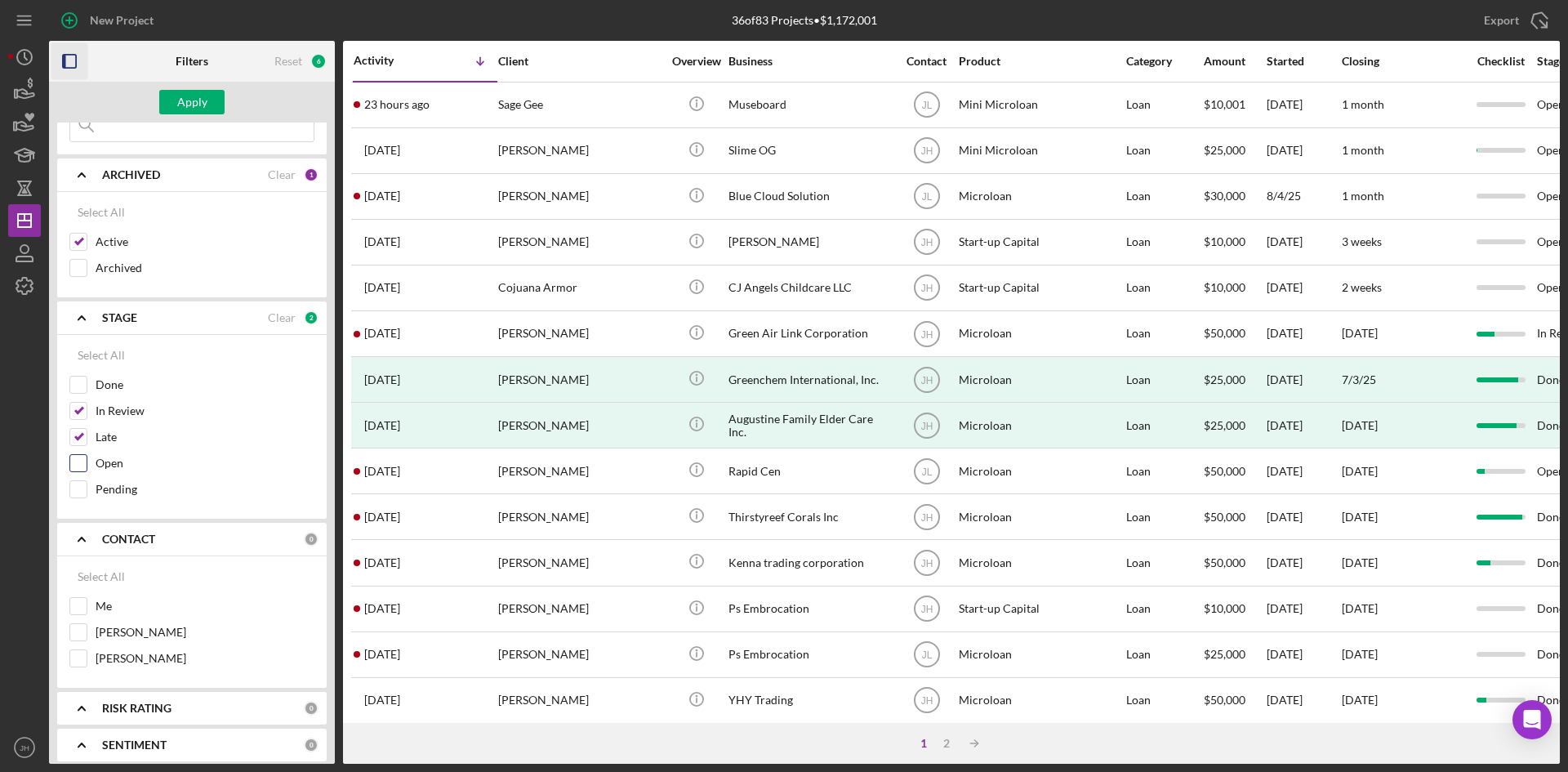
checkbox input "true"
click at [79, 486] on input "Pending" at bounding box center [79, 490] width 16 height 17
checkbox input "true"
click at [186, 95] on div "Apply" at bounding box center [192, 102] width 30 height 25
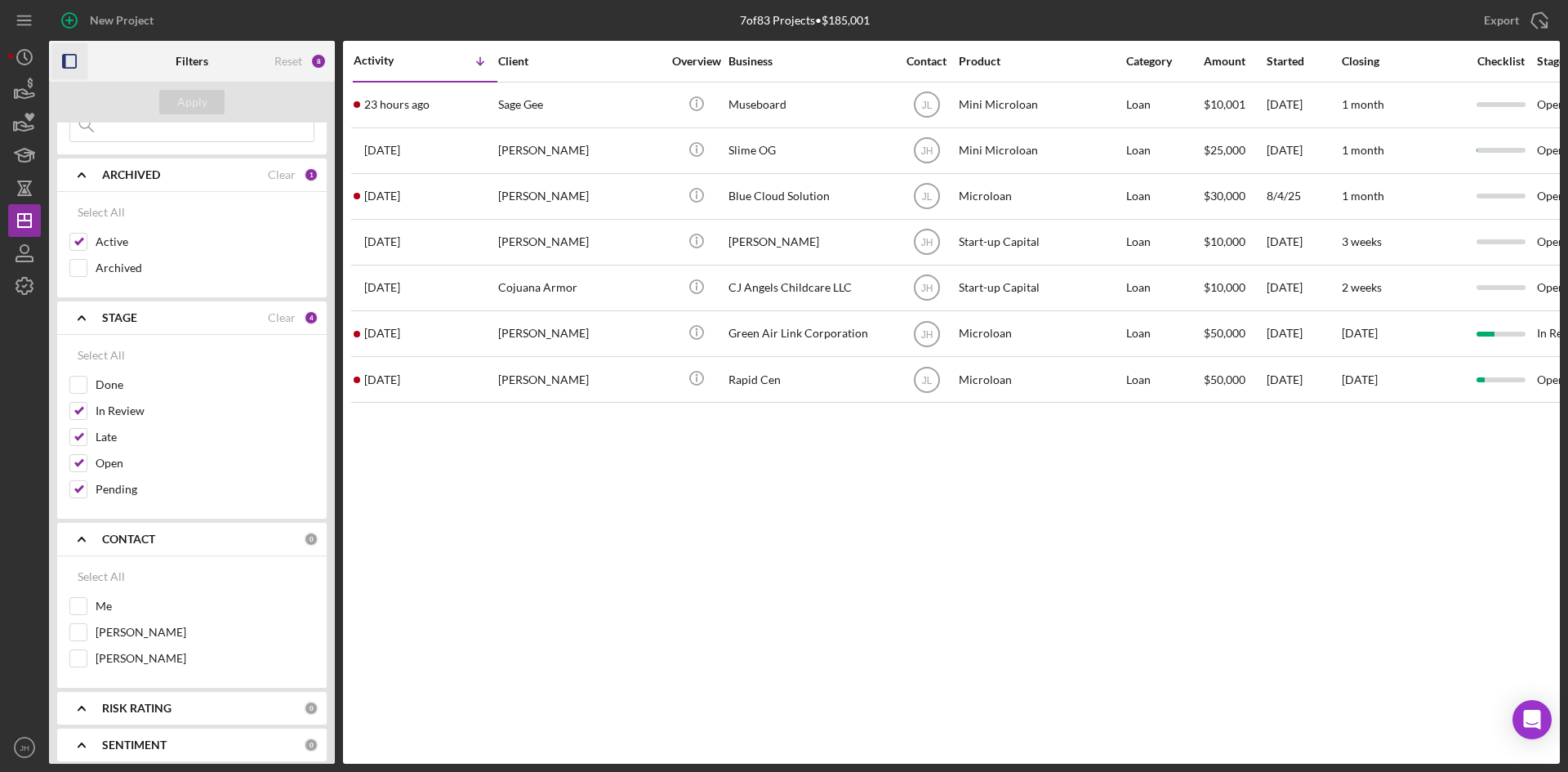
click at [1144, 636] on div "Activity Icon/Table Sort Arrow Client Overview Business Contact Product Categor…" at bounding box center [951, 403] width 1217 height 723
